Goal: Task Accomplishment & Management: Manage account settings

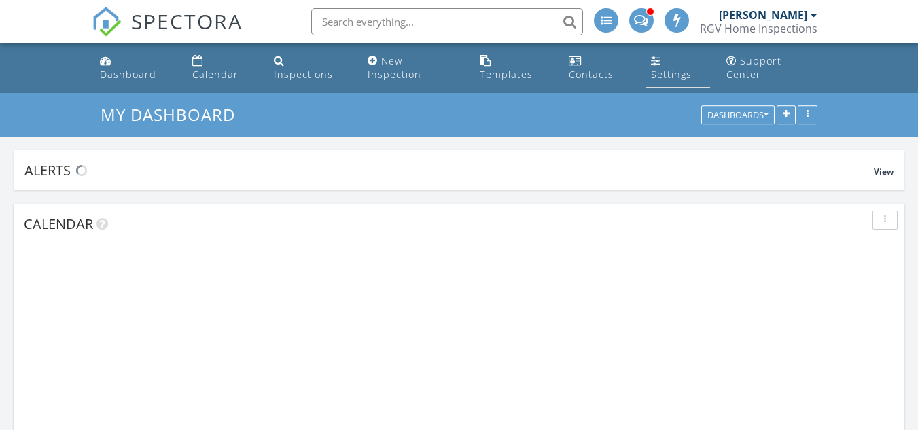
scroll to position [1496, 939]
click at [642, 20] on span at bounding box center [641, 19] width 14 height 12
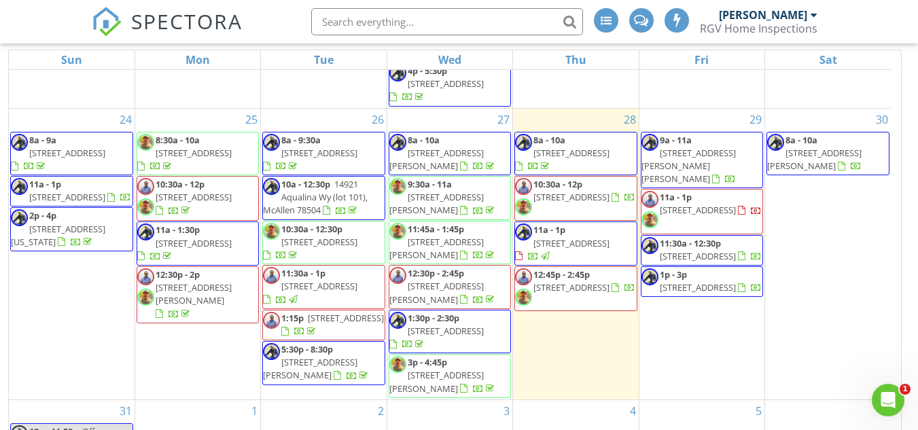
click at [568, 151] on span "7245 Lake Shasta, Brownsville 78520" at bounding box center [571, 153] width 76 height 12
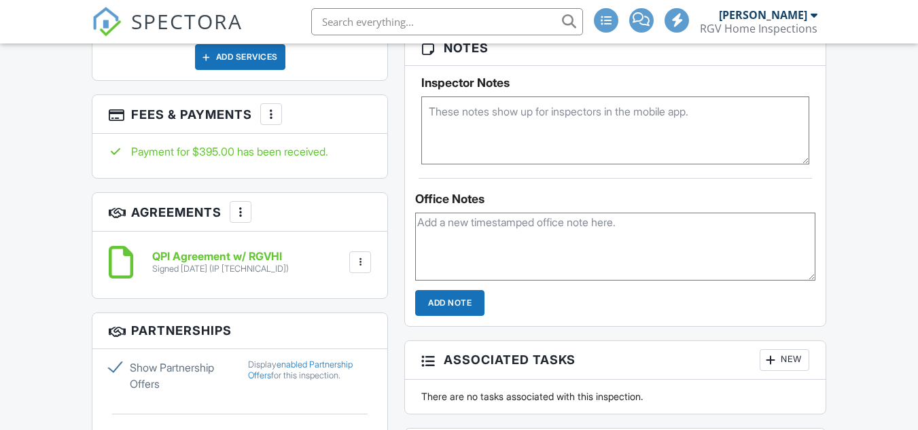
scroll to position [965, 0]
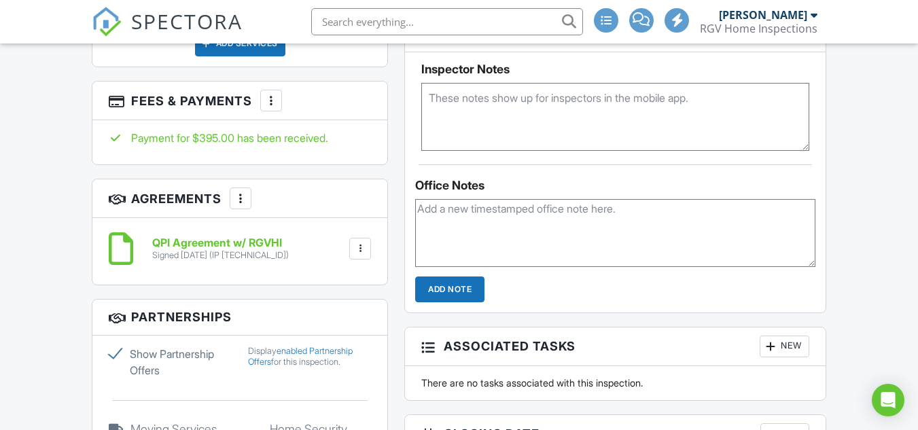
click at [360, 253] on div at bounding box center [360, 249] width 14 height 14
click at [347, 351] on li "Download" at bounding box center [323, 354] width 77 height 34
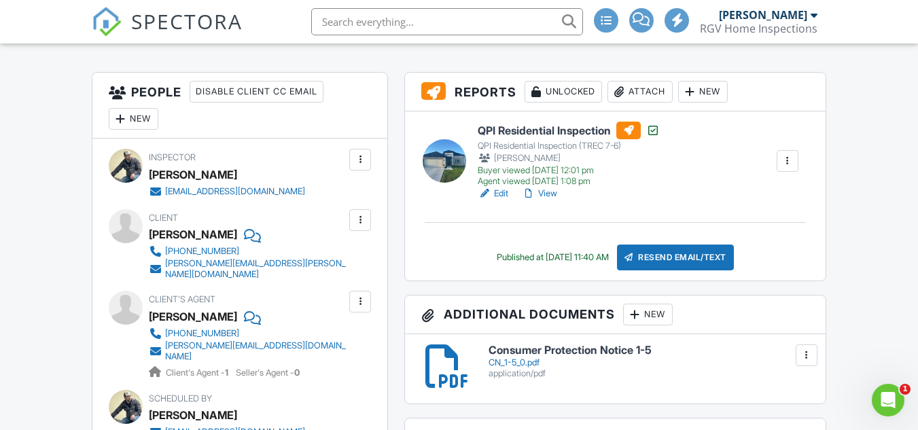
scroll to position [408, 0]
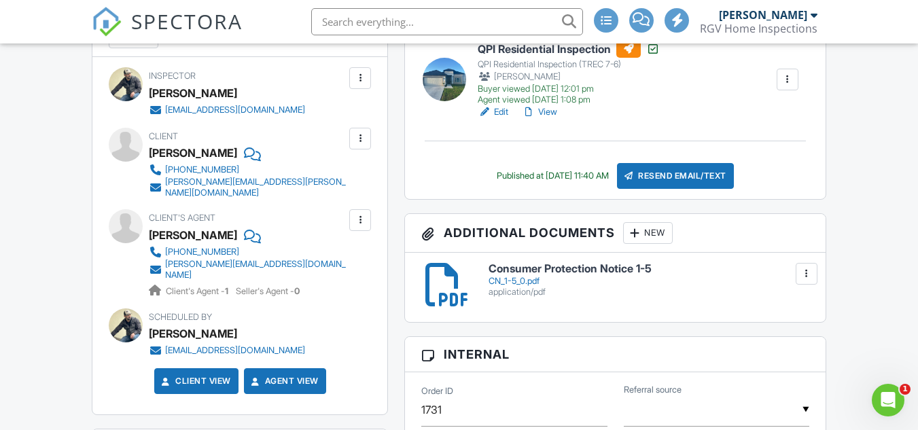
click at [553, 119] on link "View" at bounding box center [539, 112] width 35 height 14
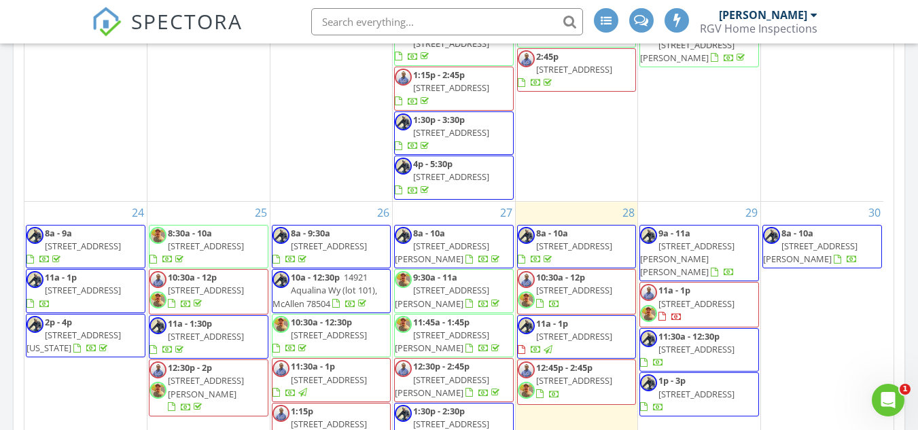
scroll to position [139, 0]
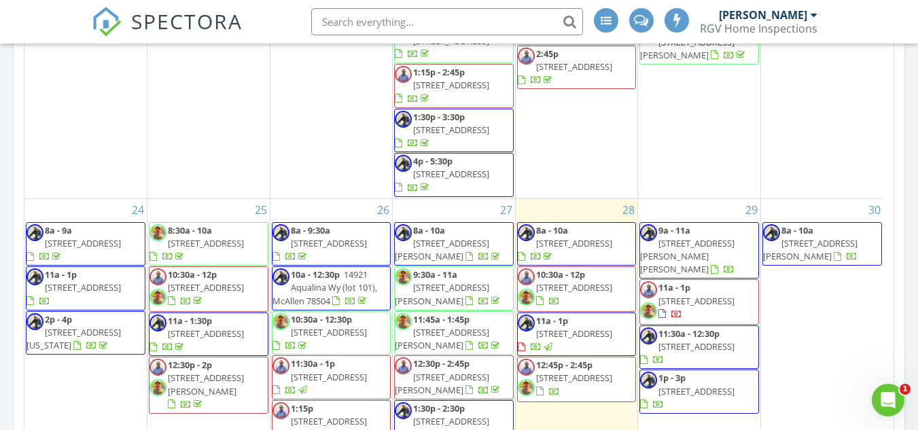
click at [592, 328] on span "3268 Dusk Dr, Brownsville 78520" at bounding box center [574, 334] width 76 height 12
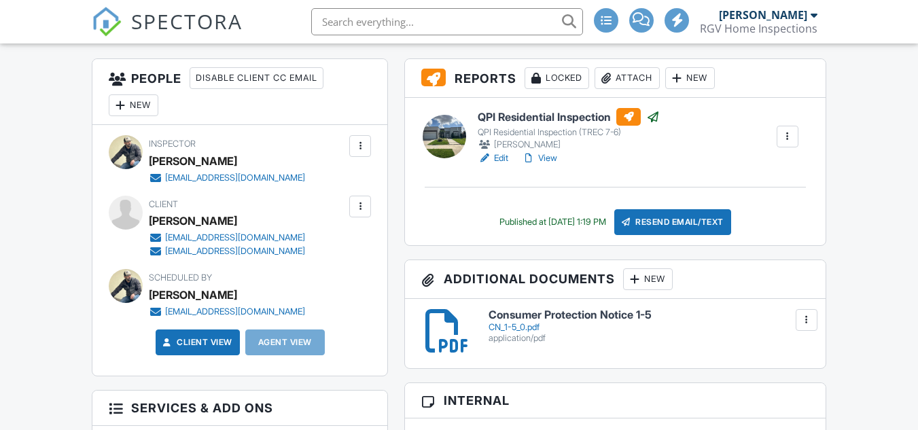
scroll to position [353, 0]
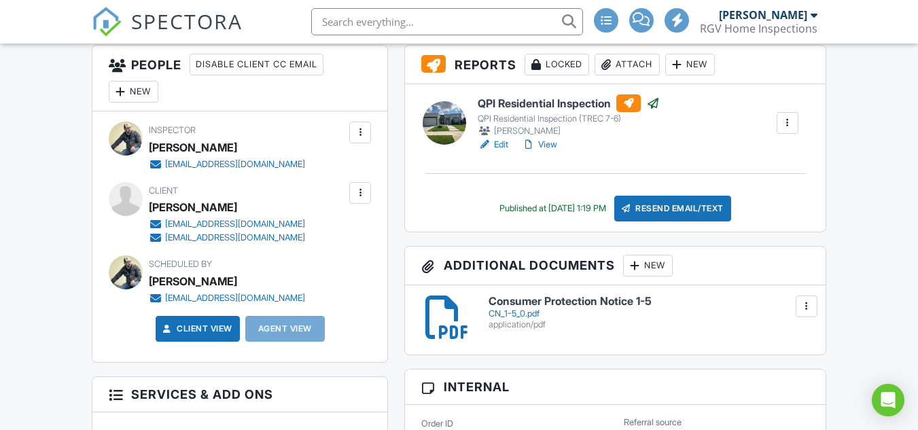
click at [544, 152] on link "View" at bounding box center [539, 145] width 35 height 14
